Goal: Task Accomplishment & Management: Complete application form

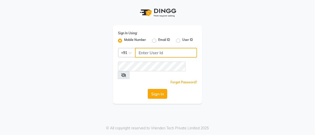
type input "9860399494"
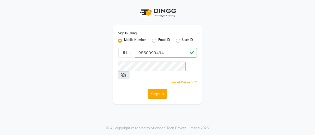
click at [158, 89] on button "Sign In" at bounding box center [157, 94] width 19 height 10
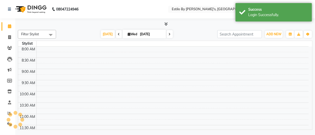
select select "en"
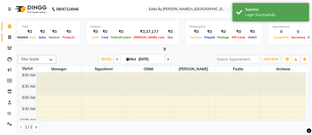
click at [9, 37] on icon at bounding box center [9, 37] width 3 height 4
select select "service"
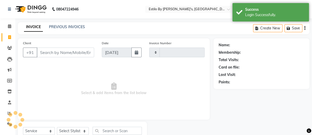
type input "0244"
select select "8275"
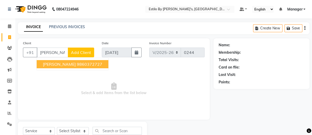
click at [57, 63] on span "[PERSON_NAME]" at bounding box center [59, 63] width 33 height 5
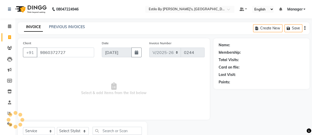
type input "9860372727"
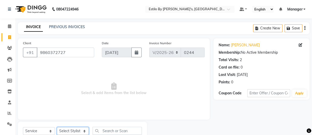
click at [84, 130] on select "Select Stylist [PERSON_NAME] Manager [GEOGRAPHIC_DATA] ONMI [PERSON_NAME] [PERS…" at bounding box center [73, 131] width 32 height 8
select select "79455"
click at [57, 127] on select "Select Stylist [PERSON_NAME] Manager [GEOGRAPHIC_DATA] ONMI [PERSON_NAME] [PERS…" at bounding box center [73, 131] width 32 height 8
click at [112, 132] on input "text" at bounding box center [116, 130] width 49 height 8
click at [113, 130] on input "text" at bounding box center [116, 130] width 49 height 8
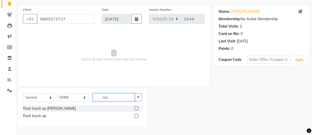
scroll to position [33, 0]
type input "roo"
click at [137, 116] on label at bounding box center [136, 116] width 4 height 4
click at [137, 116] on input "checkbox" at bounding box center [135, 115] width 3 height 3
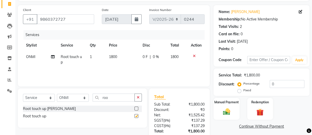
checkbox input "false"
click at [111, 97] on input "roo" at bounding box center [113, 97] width 42 height 8
type input "r"
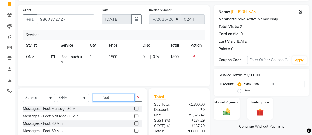
type input "foot"
click at [136, 123] on label at bounding box center [136, 123] width 4 height 4
click at [136, 123] on input "checkbox" at bounding box center [135, 123] width 3 height 3
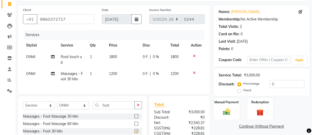
checkbox input "false"
click at [117, 75] on span "1200" at bounding box center [113, 73] width 8 height 5
select select "79455"
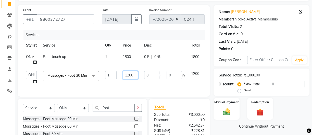
click at [133, 75] on input "1200" at bounding box center [130, 75] width 15 height 8
type input "1000"
click at [130, 84] on td "1000" at bounding box center [129, 77] width 21 height 19
select select "79455"
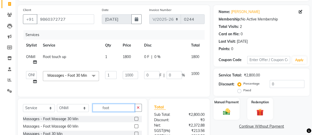
click at [114, 111] on input "foot" at bounding box center [113, 107] width 42 height 8
type input "f"
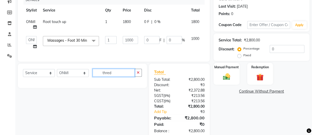
scroll to position [79, 0]
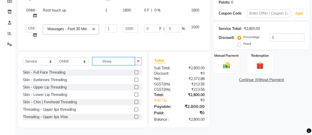
type input "threa"
click at [134, 81] on label at bounding box center [136, 79] width 4 height 4
click at [134, 81] on input "checkbox" at bounding box center [135, 79] width 3 height 3
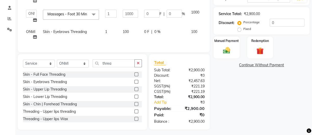
scroll to position [102, 0]
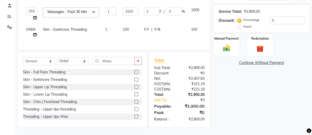
click at [134, 79] on label at bounding box center [136, 79] width 4 height 4
click at [134, 79] on input "checkbox" at bounding box center [135, 79] width 3 height 3
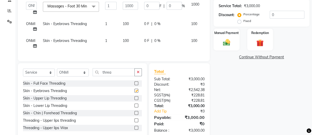
checkbox input "false"
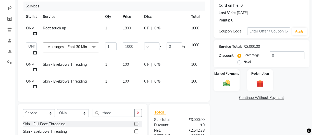
scroll to position [56, 0]
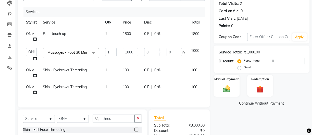
click at [195, 72] on span "100" at bounding box center [194, 70] width 6 height 5
select select "79455"
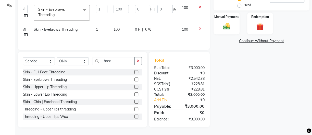
scroll to position [0, 15]
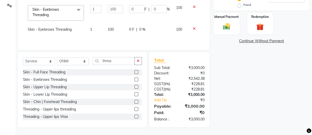
click at [193, 27] on icon at bounding box center [194, 29] width 3 height 4
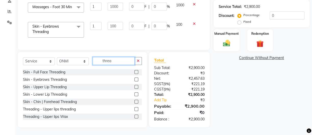
click at [117, 61] on input "threa" at bounding box center [113, 61] width 42 height 8
type input "t"
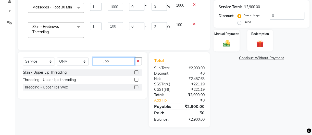
type input "upp"
click at [135, 72] on label at bounding box center [136, 72] width 4 height 4
click at [135, 72] on input "checkbox" at bounding box center [135, 72] width 3 height 3
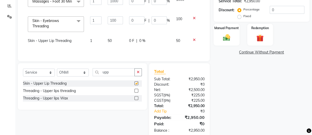
checkbox input "false"
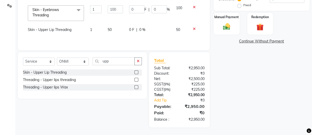
scroll to position [124, 0]
click at [229, 23] on img at bounding box center [226, 26] width 12 height 9
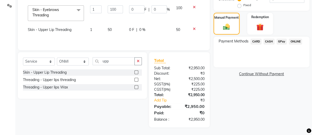
click at [269, 38] on span "CASH" at bounding box center [268, 41] width 11 height 6
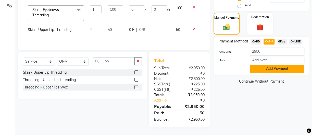
click at [270, 64] on button "Add Payment" at bounding box center [276, 68] width 55 height 8
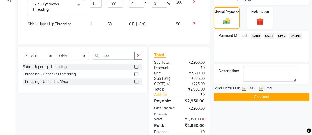
scroll to position [142, 0]
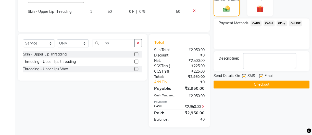
click at [267, 80] on button "Checkout" at bounding box center [261, 84] width 96 height 8
